Goal: Task Accomplishment & Management: Use online tool/utility

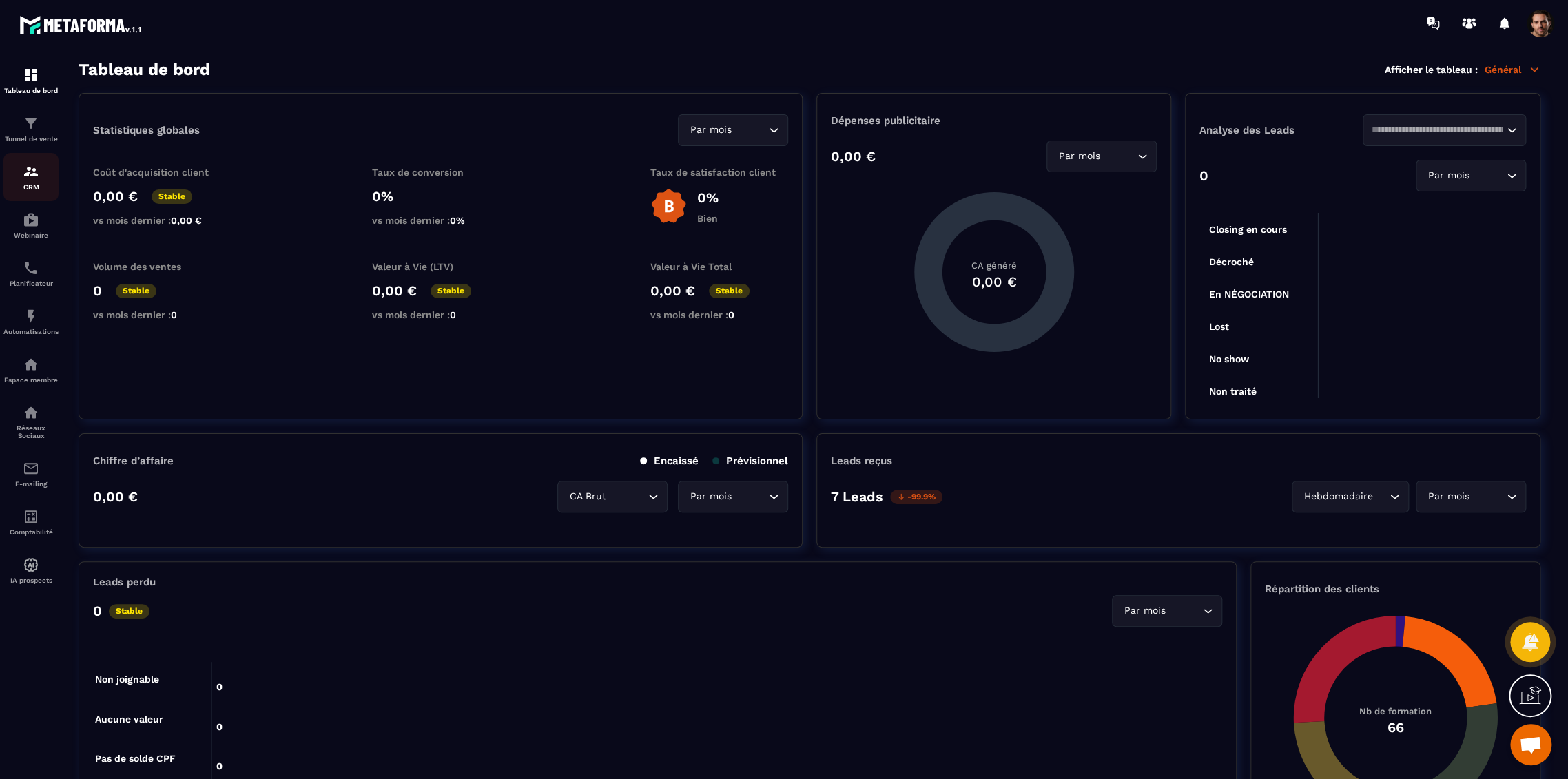
click at [33, 176] on img at bounding box center [30, 171] width 16 height 16
click at [25, 125] on img at bounding box center [30, 123] width 16 height 16
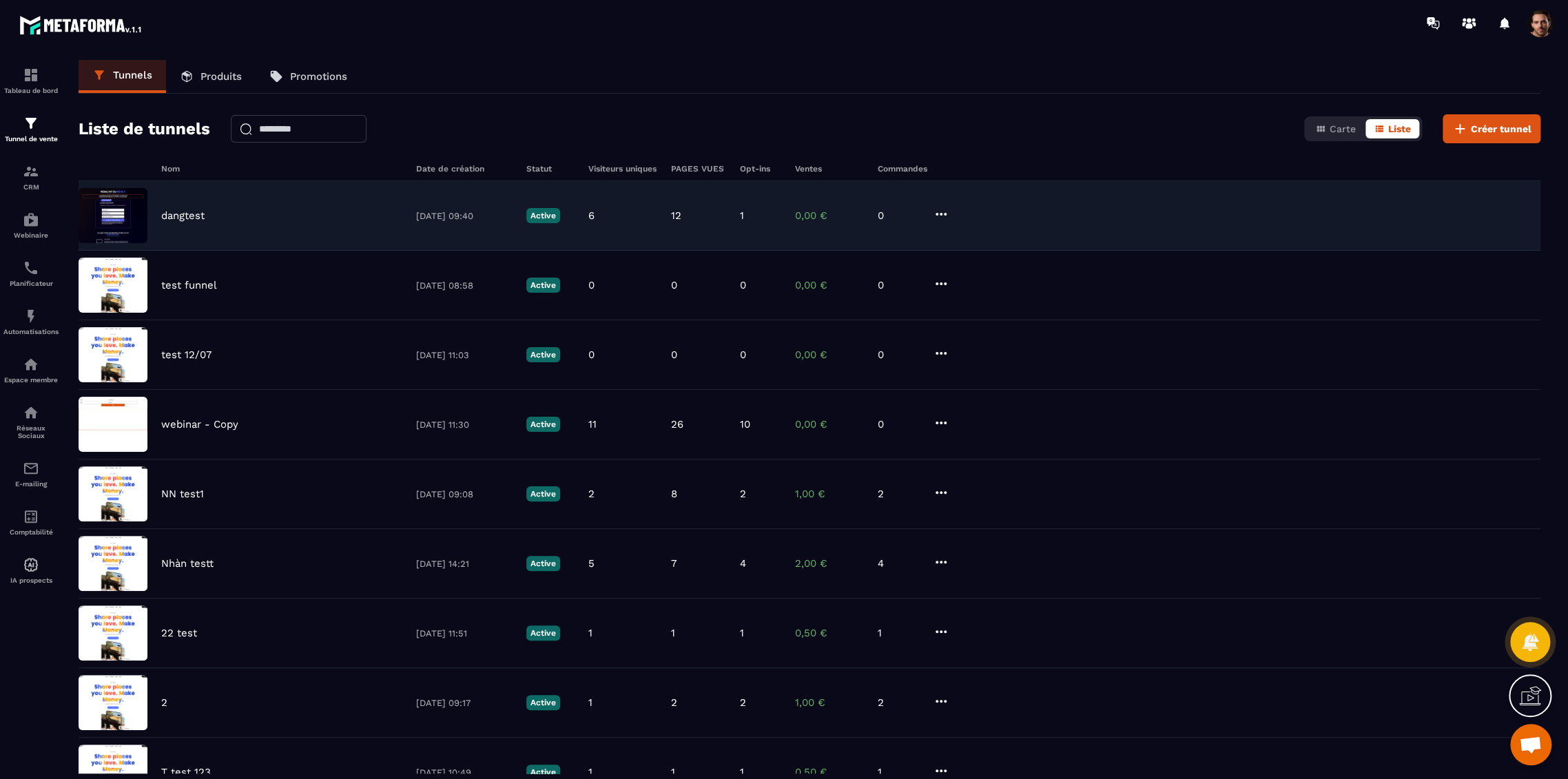
click at [208, 217] on div "dangtest" at bounding box center [281, 215] width 241 height 12
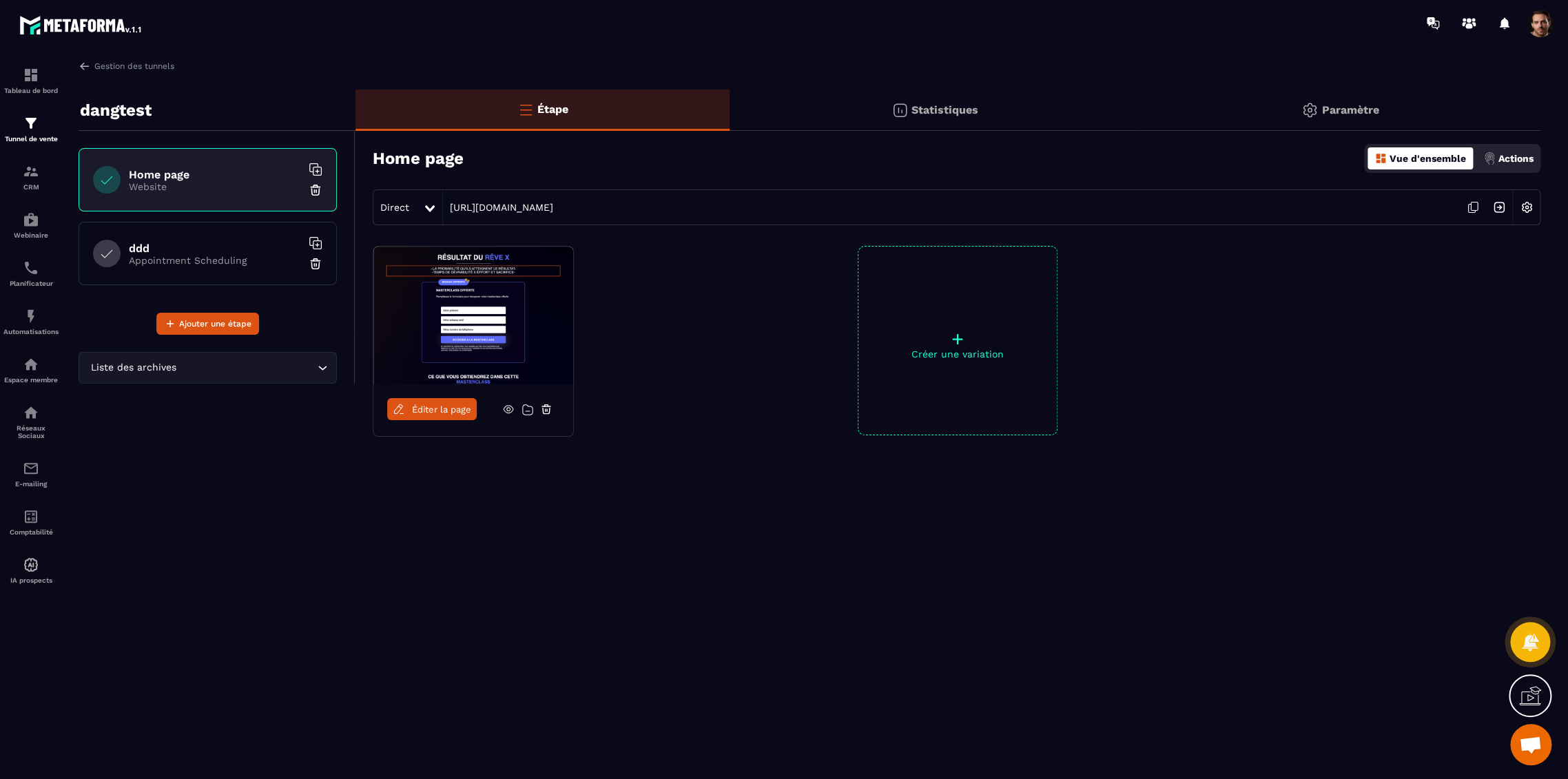
click at [1515, 157] on p "Actions" at bounding box center [1515, 158] width 35 height 11
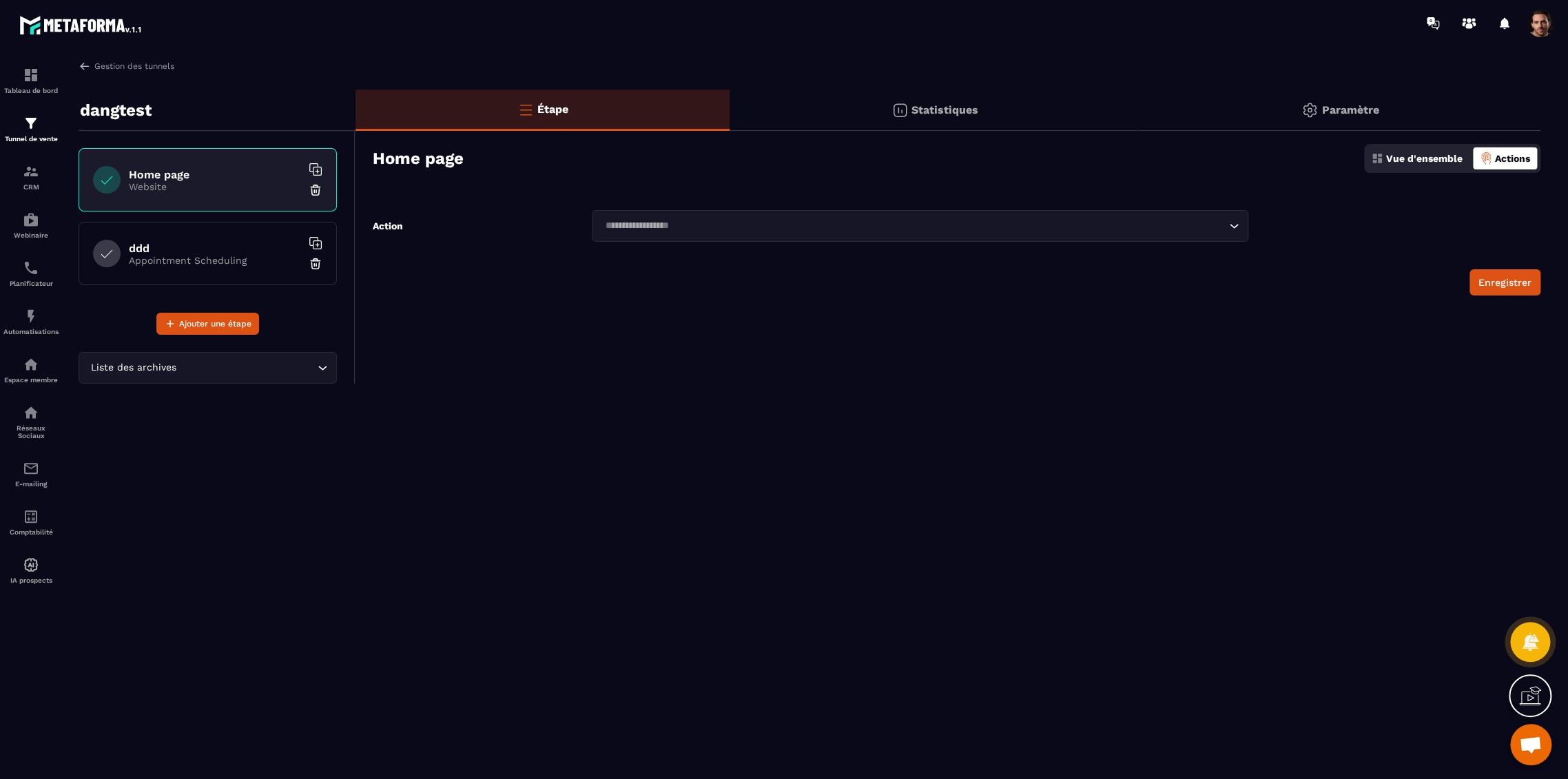
click at [1418, 163] on p "Vue d'ensemble" at bounding box center [1424, 158] width 76 height 11
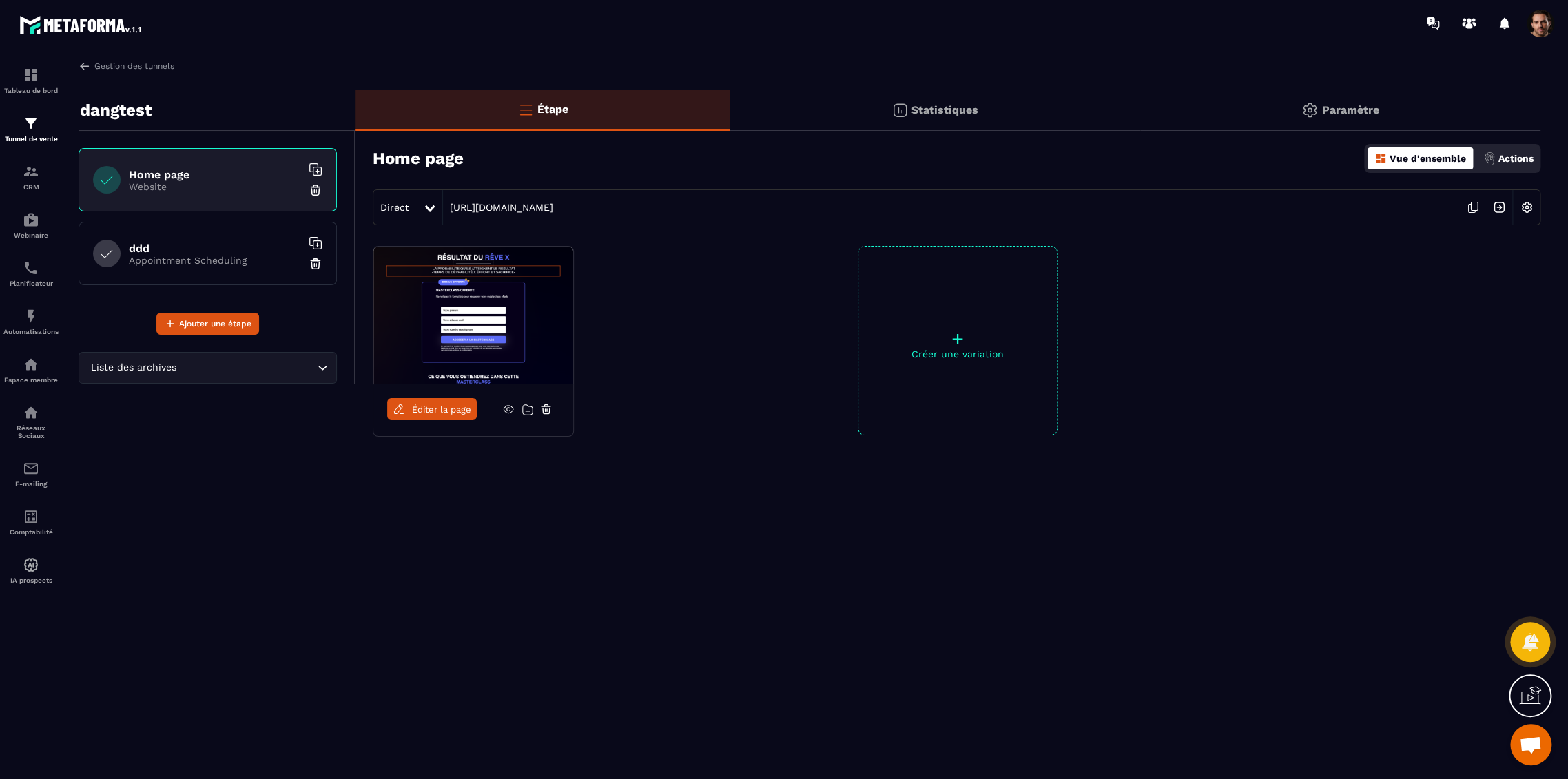
click at [1524, 204] on img at bounding box center [1527, 208] width 26 height 26
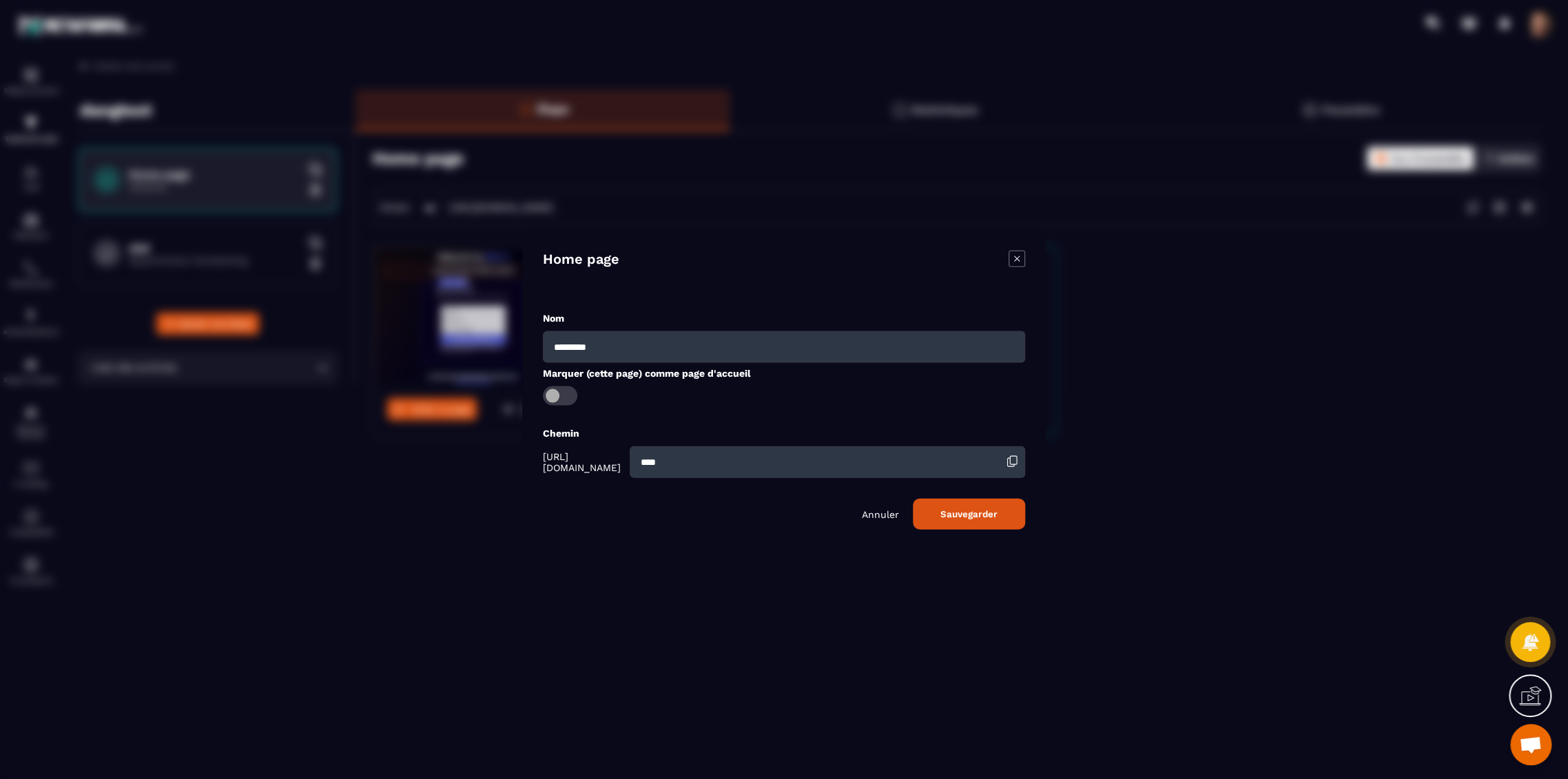
click at [1019, 255] on icon "Modal window" at bounding box center [1017, 258] width 16 height 16
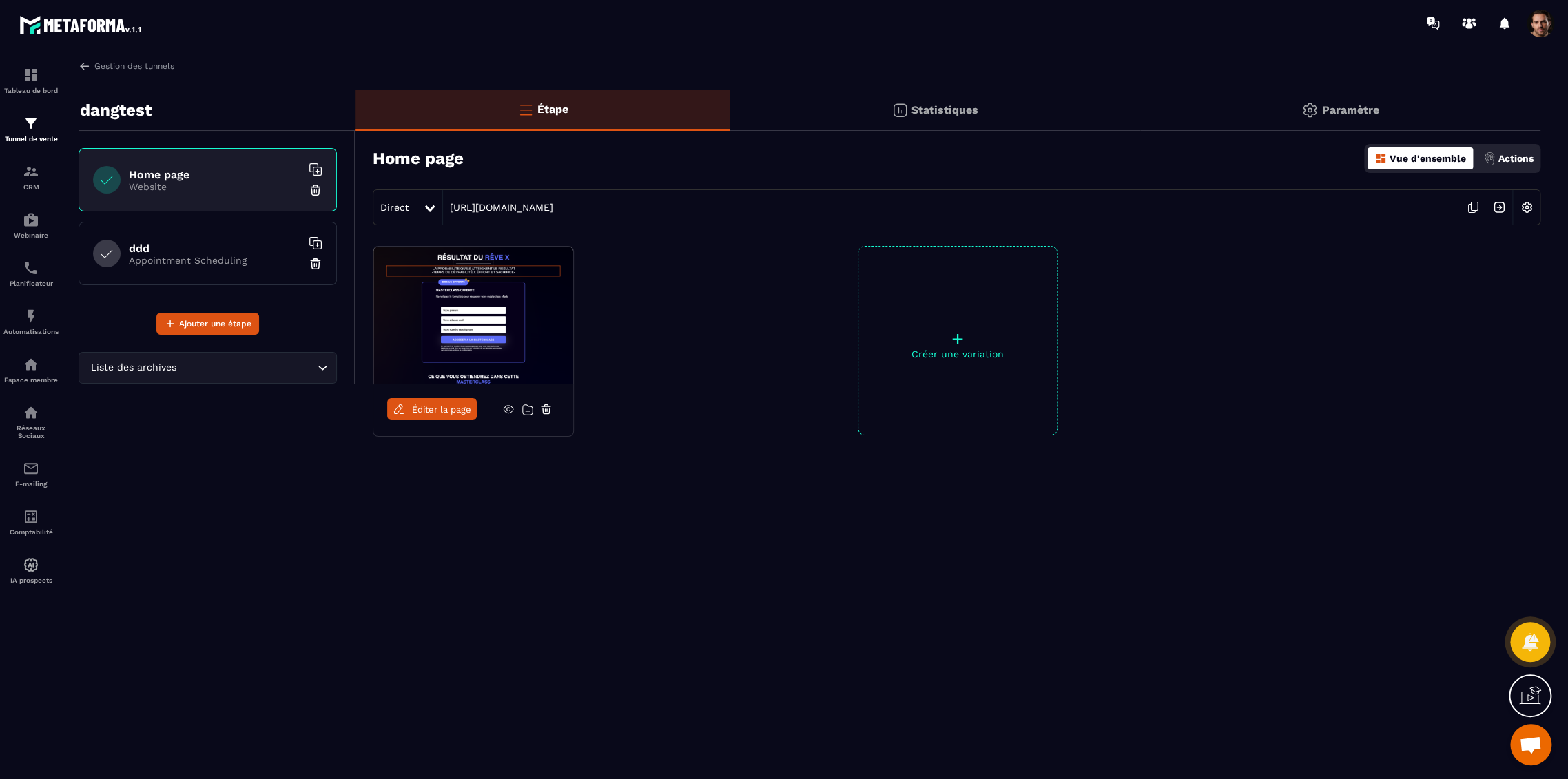
click at [1304, 104] on img at bounding box center [1309, 110] width 16 height 16
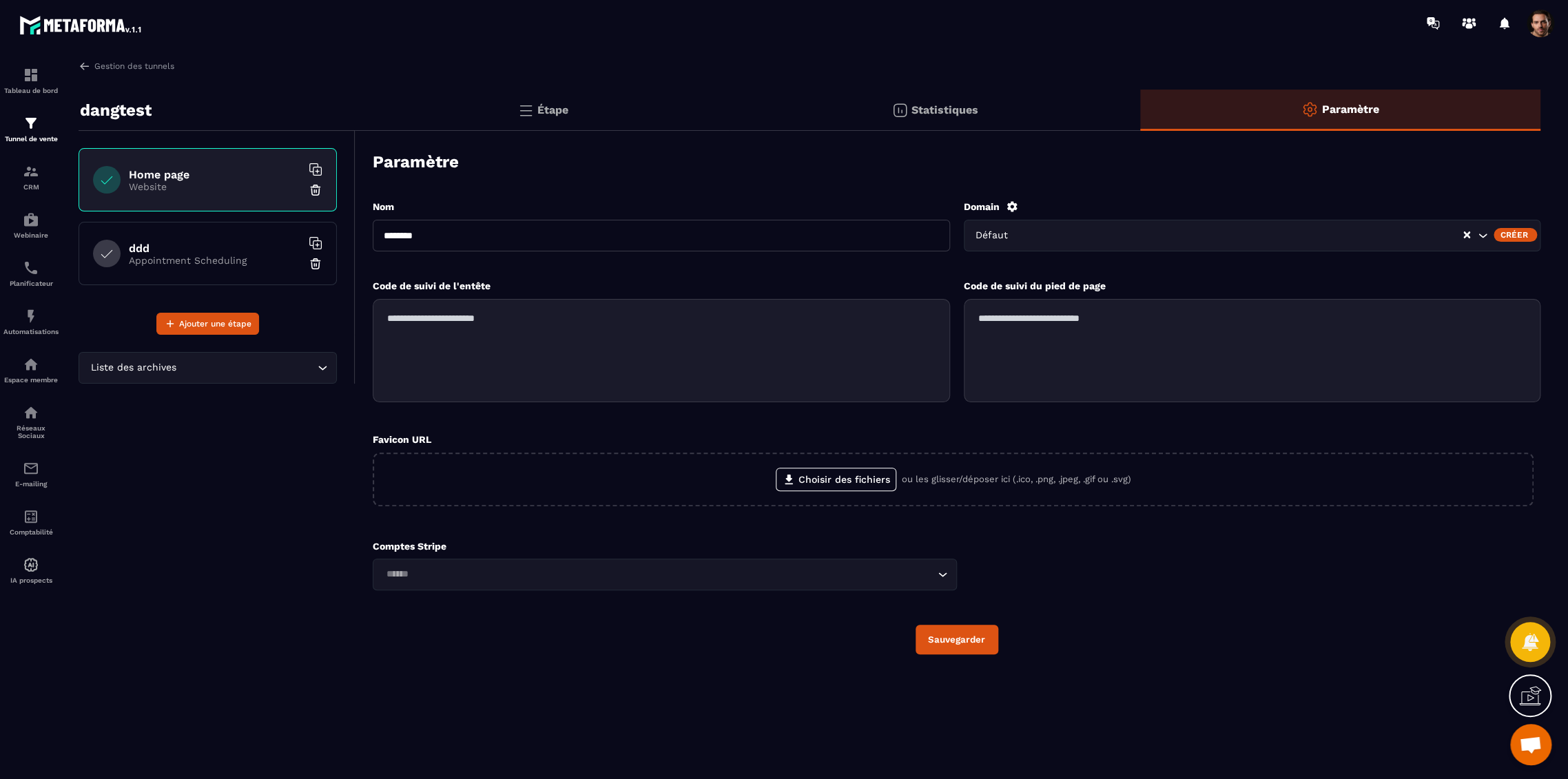
click at [1124, 245] on div "Défaut" at bounding box center [1252, 235] width 577 height 32
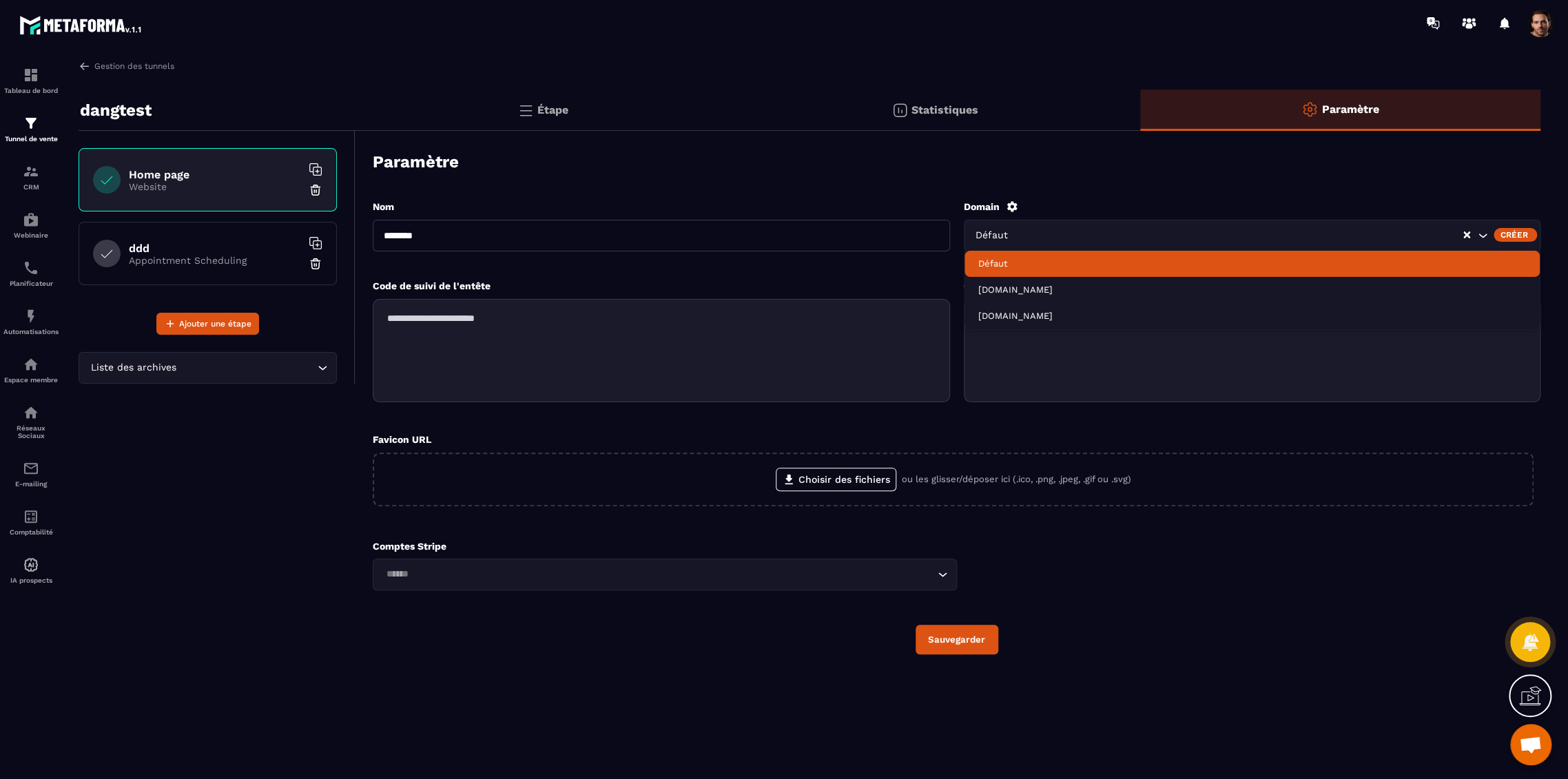
click at [1511, 234] on div "Créer" at bounding box center [1515, 235] width 43 height 14
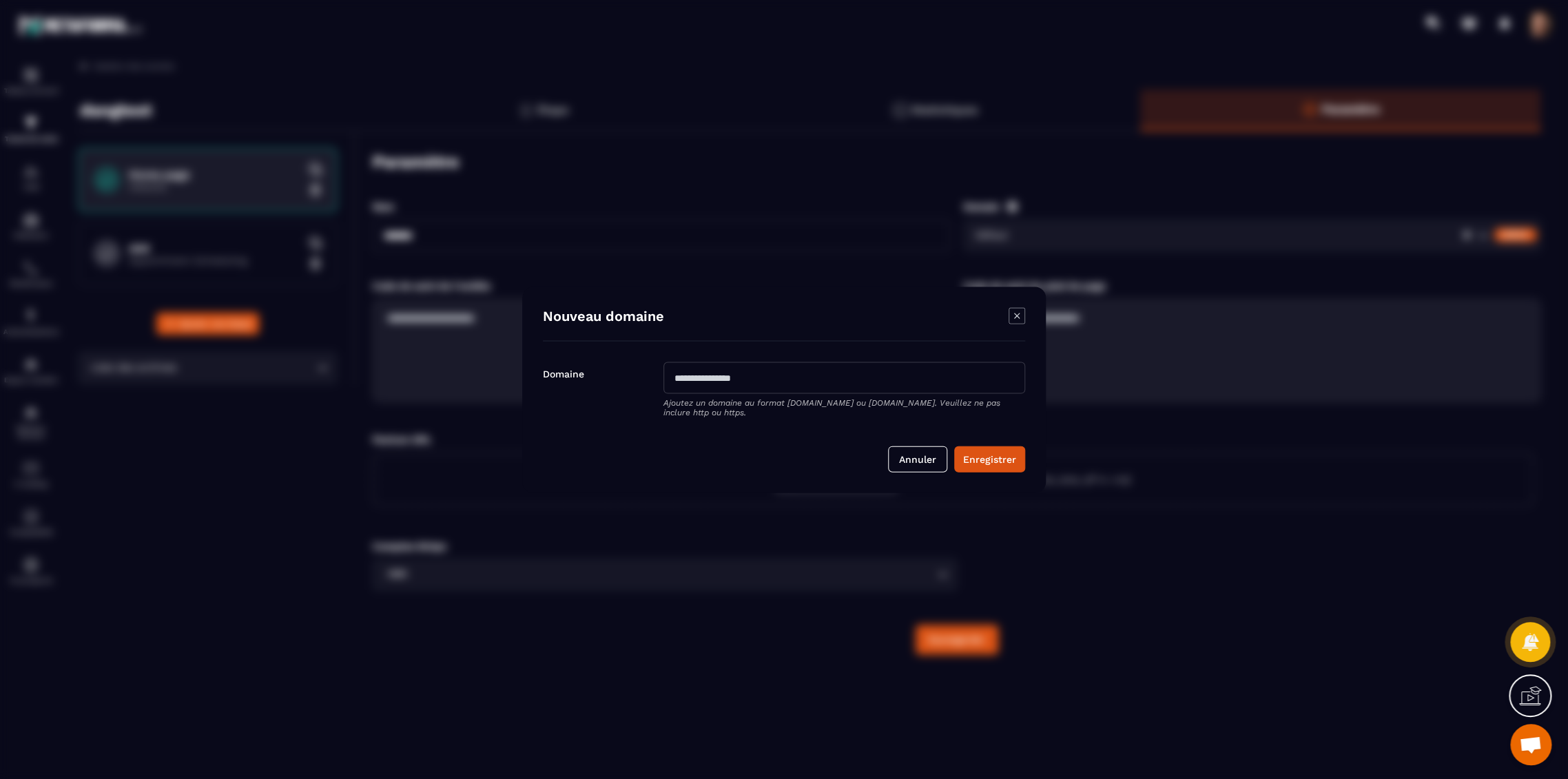
click at [781, 387] on input "Modal window" at bounding box center [844, 377] width 361 height 32
click at [954, 446] on button "Enregistrer" at bounding box center [990, 459] width 71 height 26
type input "**********"
click at [954, 453] on button "Enregistrer" at bounding box center [990, 466] width 71 height 26
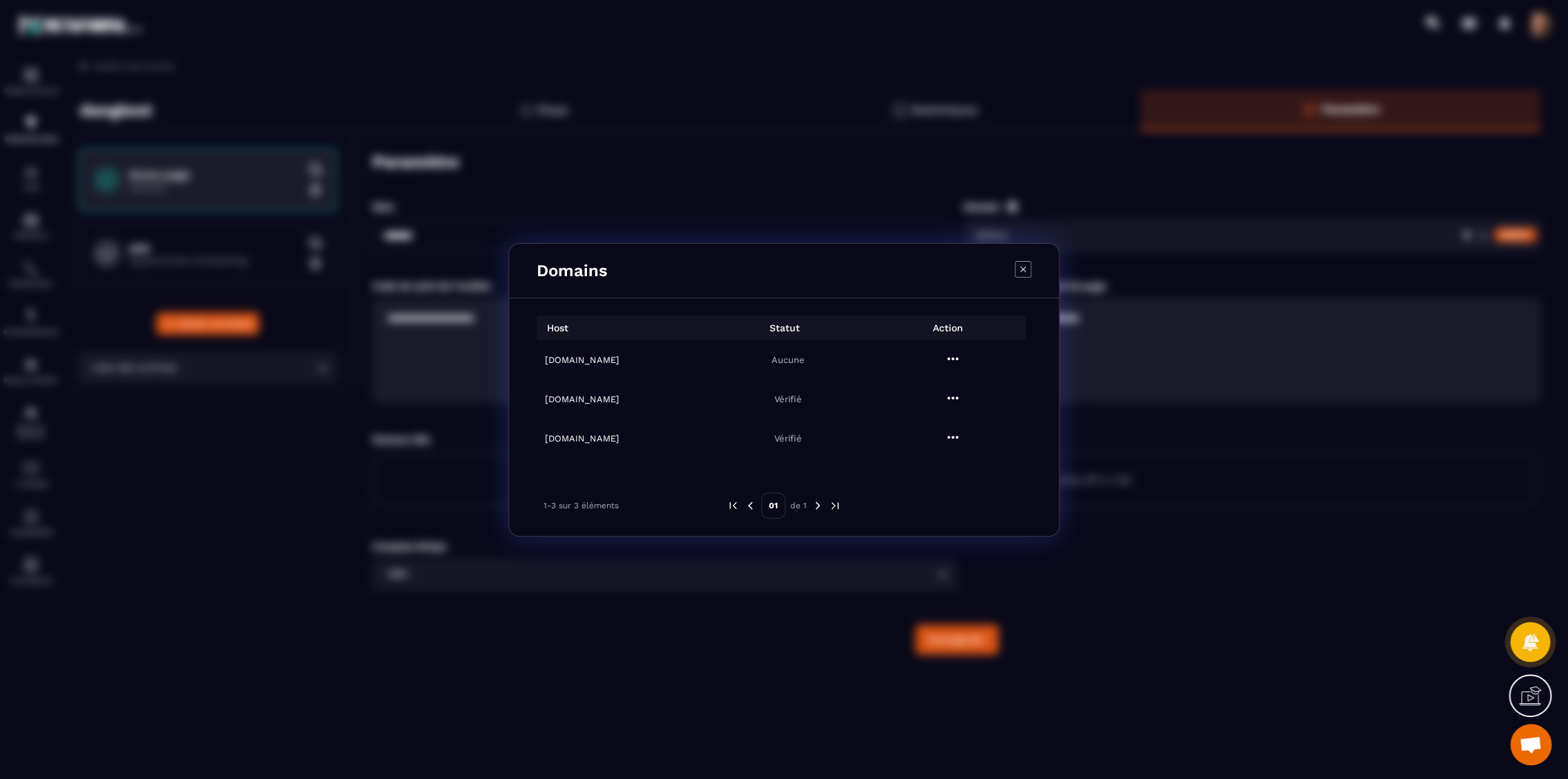
click at [1020, 268] on icon "Modal window" at bounding box center [1023, 269] width 16 height 16
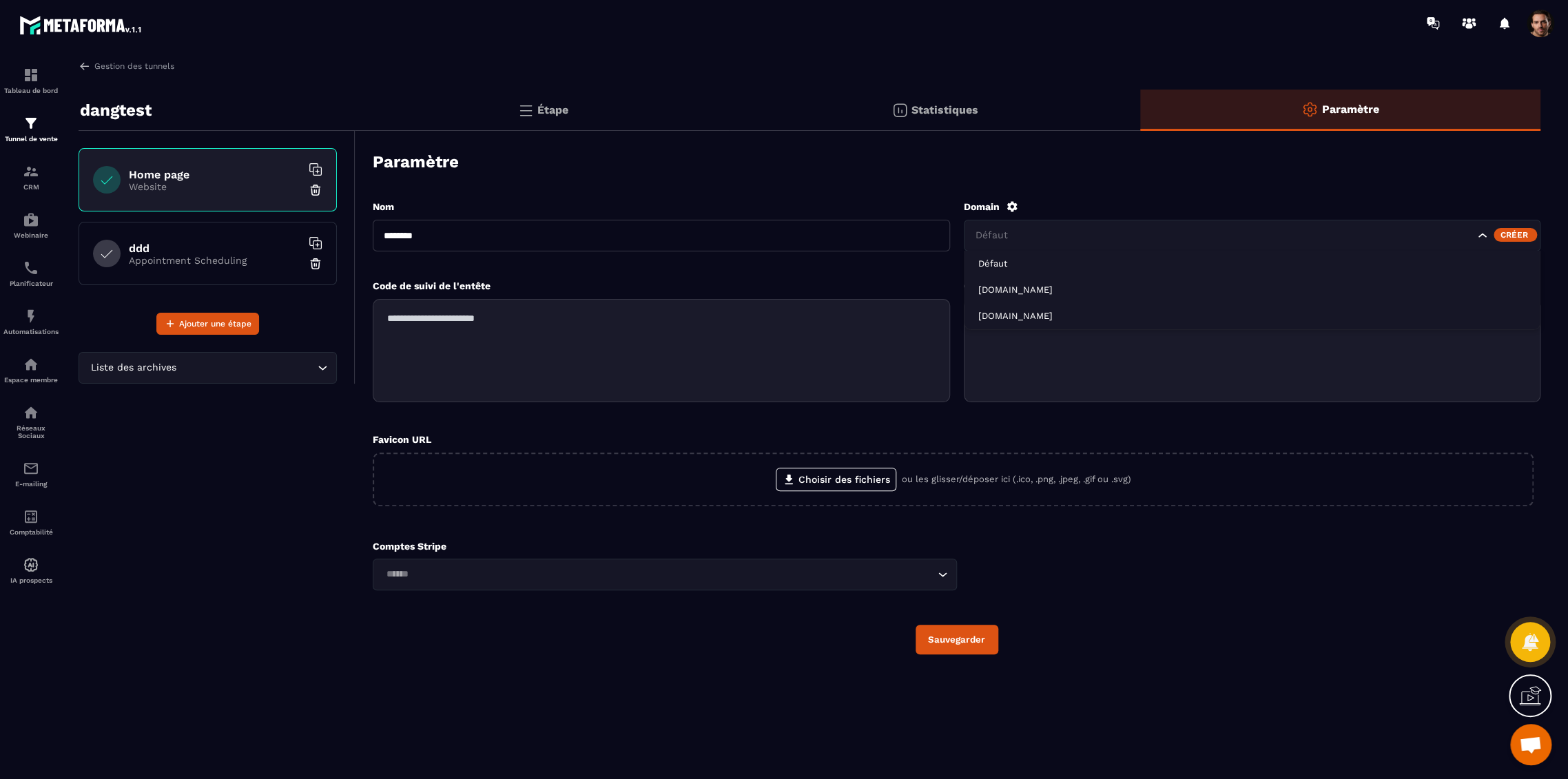
click at [1136, 250] on div "Défaut" at bounding box center [1252, 235] width 577 height 32
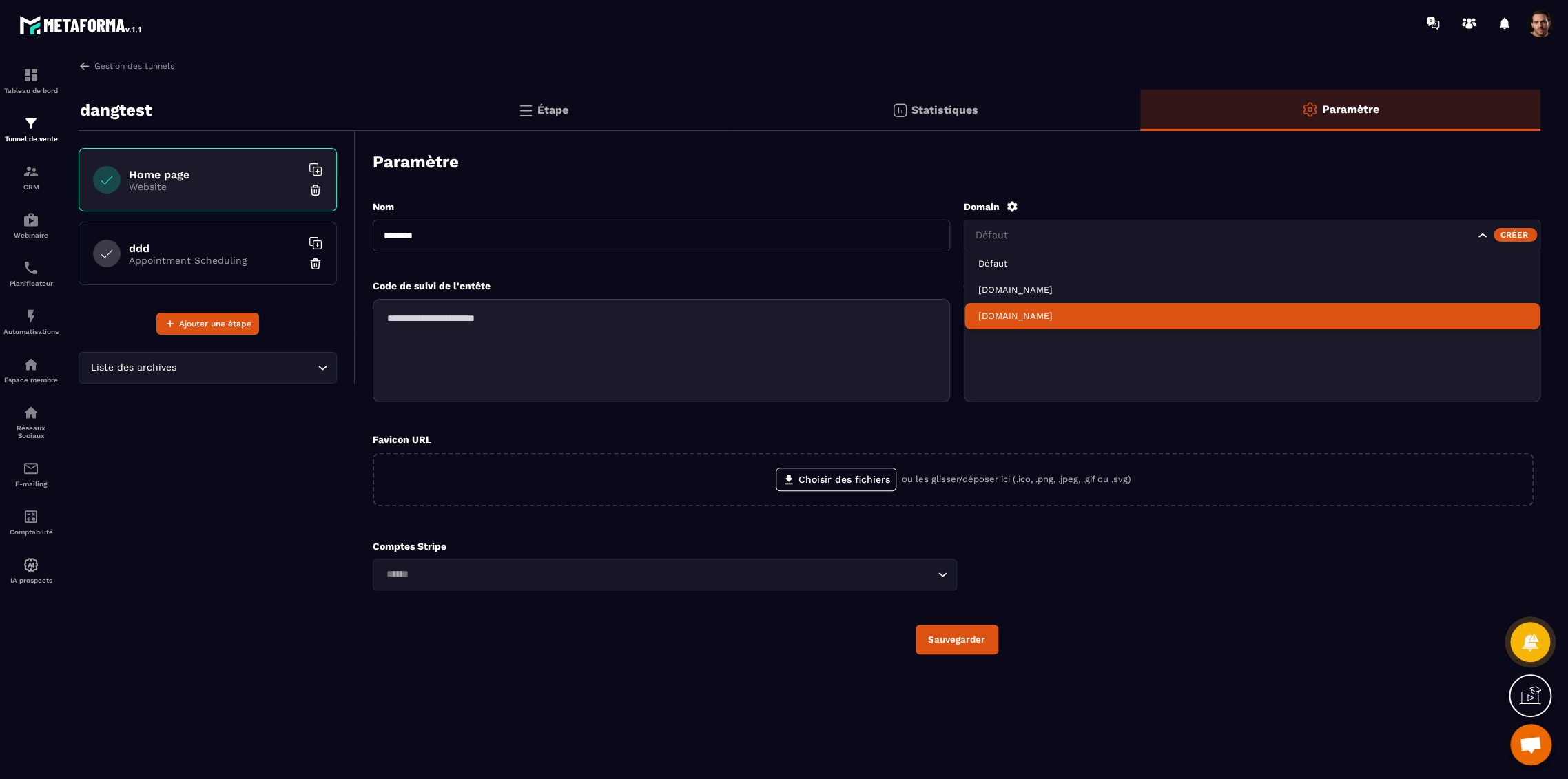
click at [1078, 306] on li "[DOMAIN_NAME]" at bounding box center [1252, 316] width 576 height 26
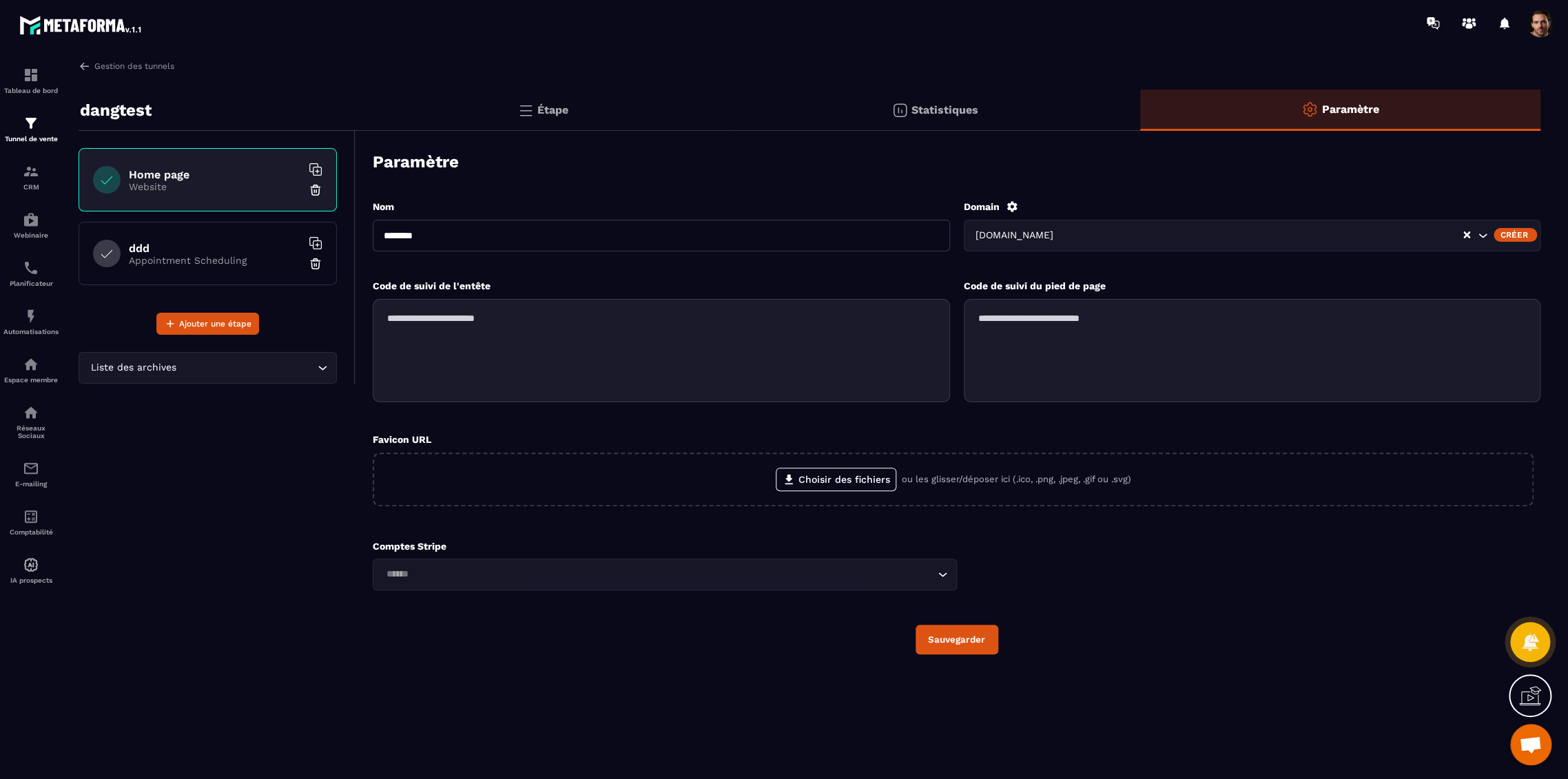
click at [940, 643] on button "Sauvegarder" at bounding box center [957, 640] width 83 height 29
click at [730, 117] on div "Étape" at bounding box center [934, 111] width 410 height 42
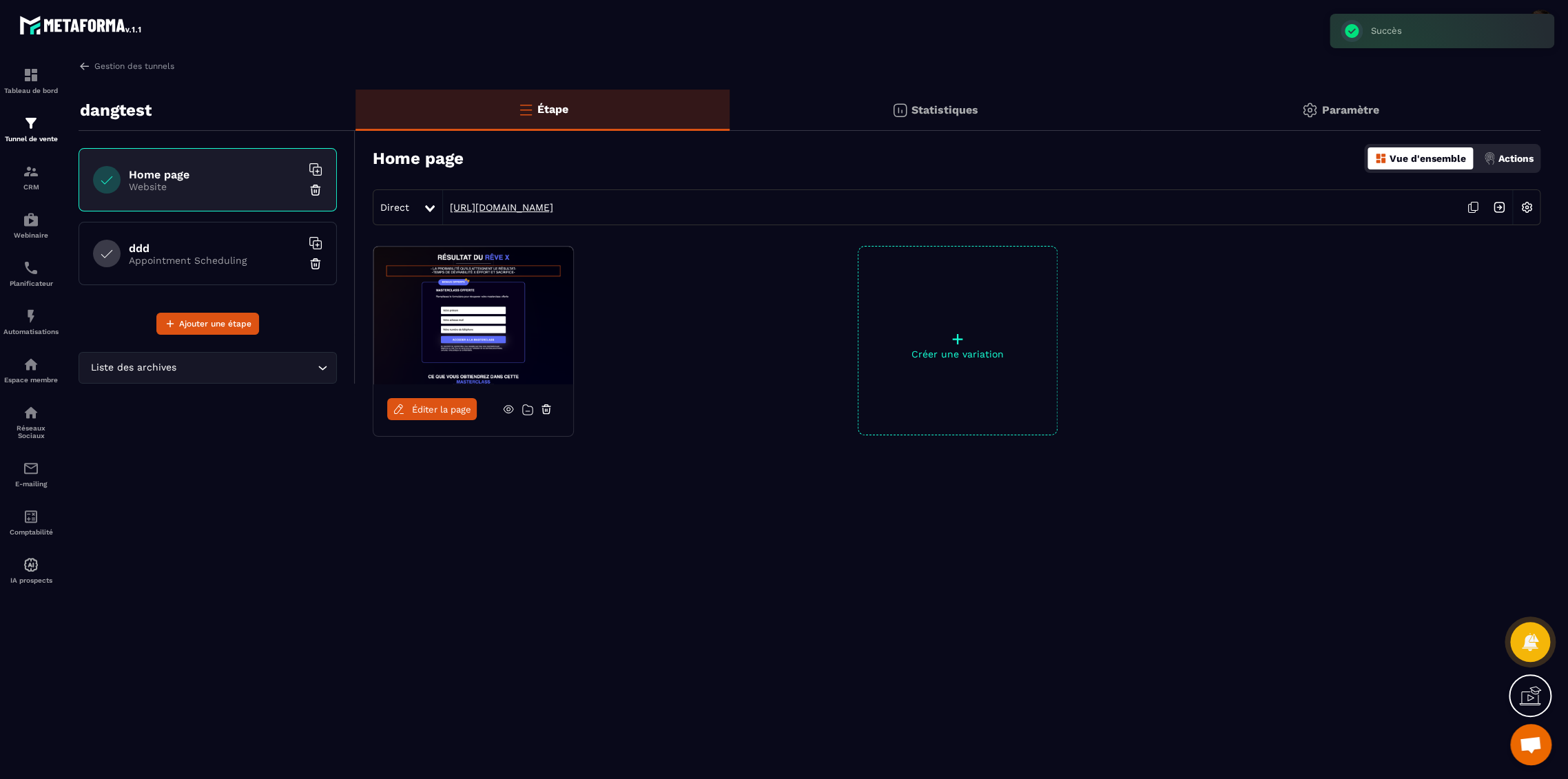
click at [528, 208] on link "[URL][DOMAIN_NAME]" at bounding box center [498, 207] width 111 height 11
click at [1545, 21] on span at bounding box center [1540, 23] width 28 height 28
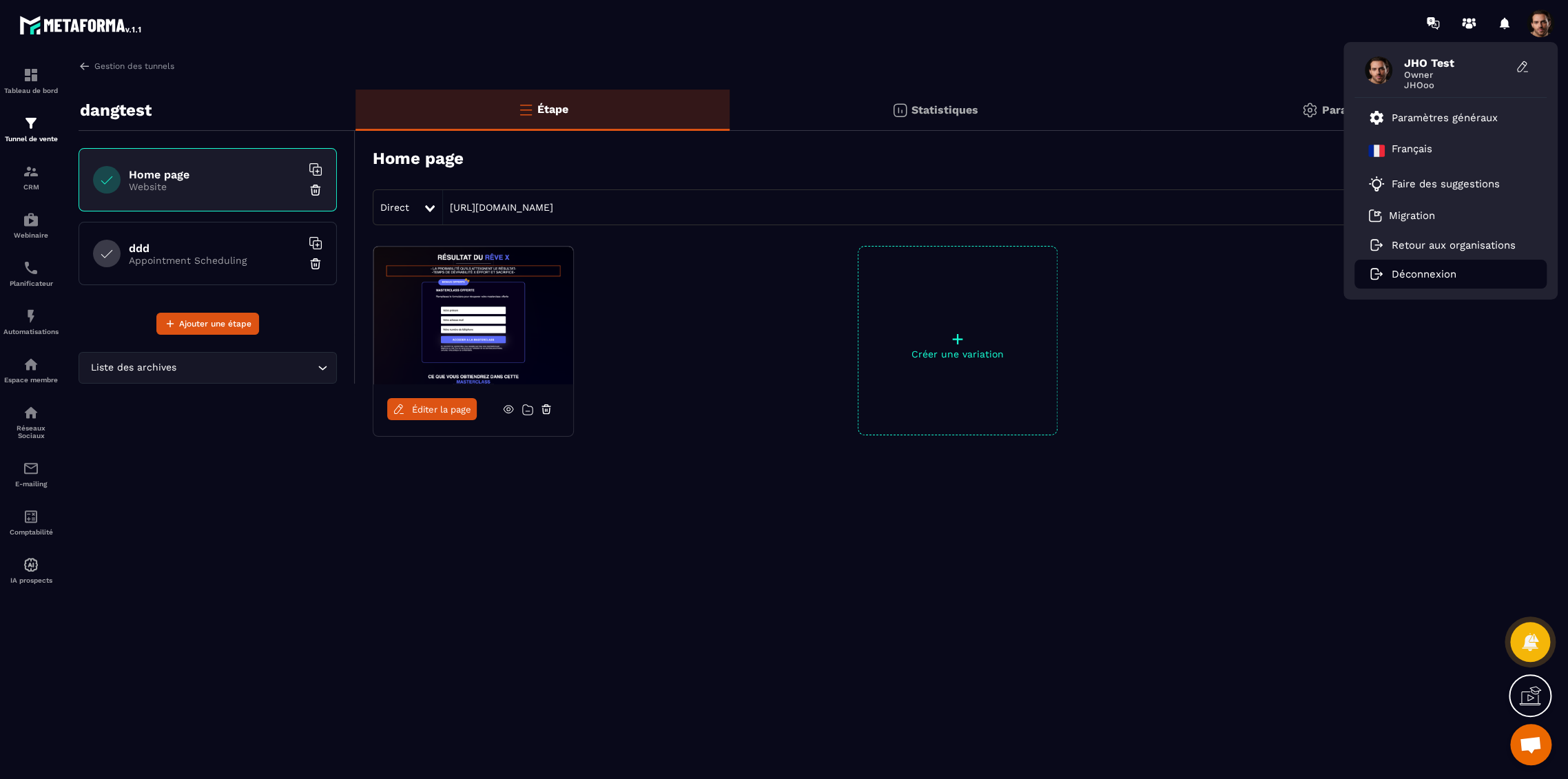
click at [1454, 273] on p "Déconnexion" at bounding box center [1424, 274] width 65 height 12
